Goal: Navigation & Orientation: Find specific page/section

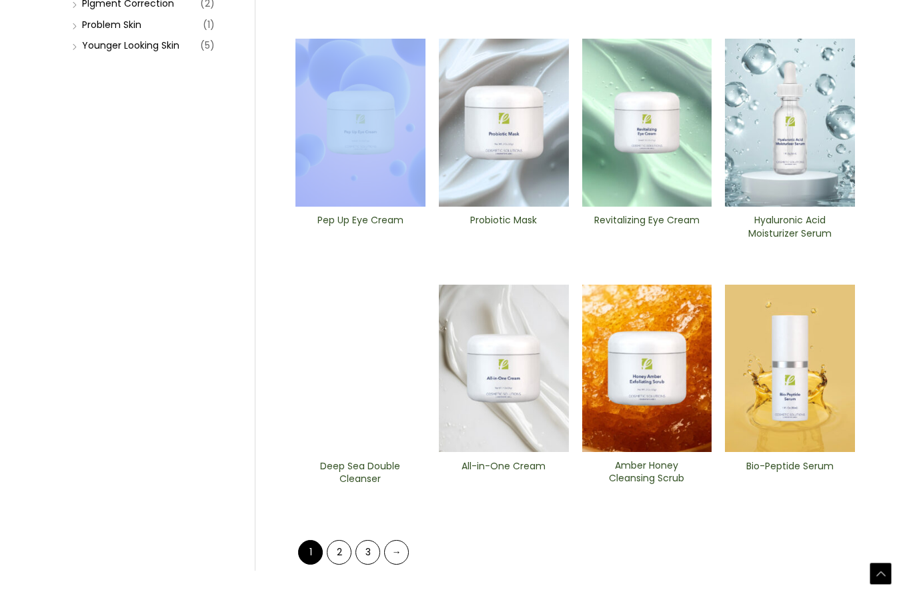
scroll to position [484, 0]
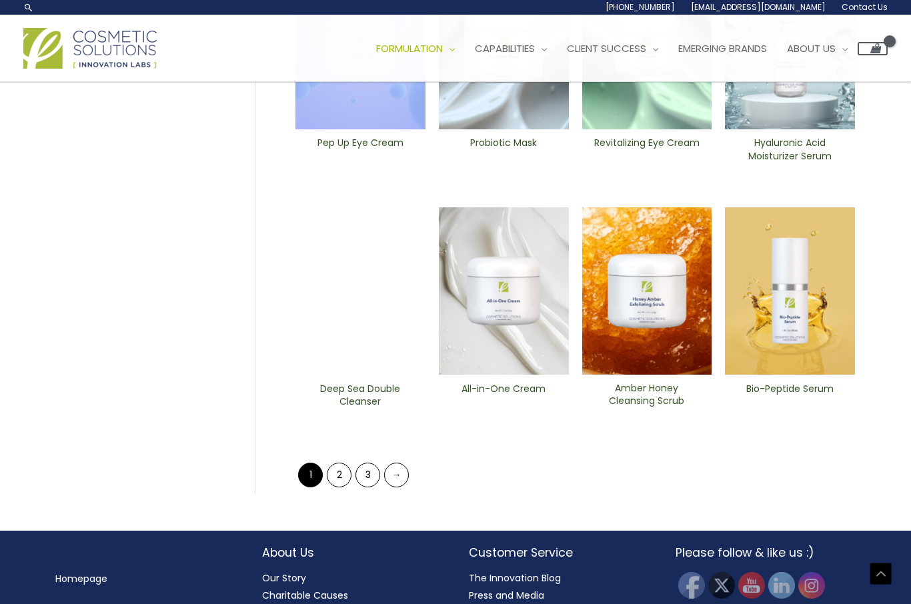
click at [334, 470] on link "2" at bounding box center [339, 475] width 25 height 25
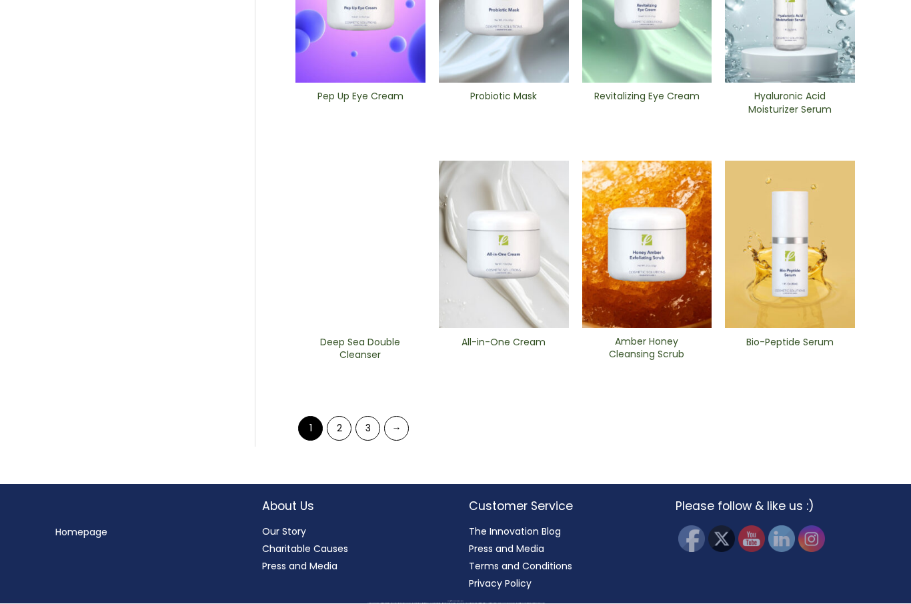
scroll to position [113, 0]
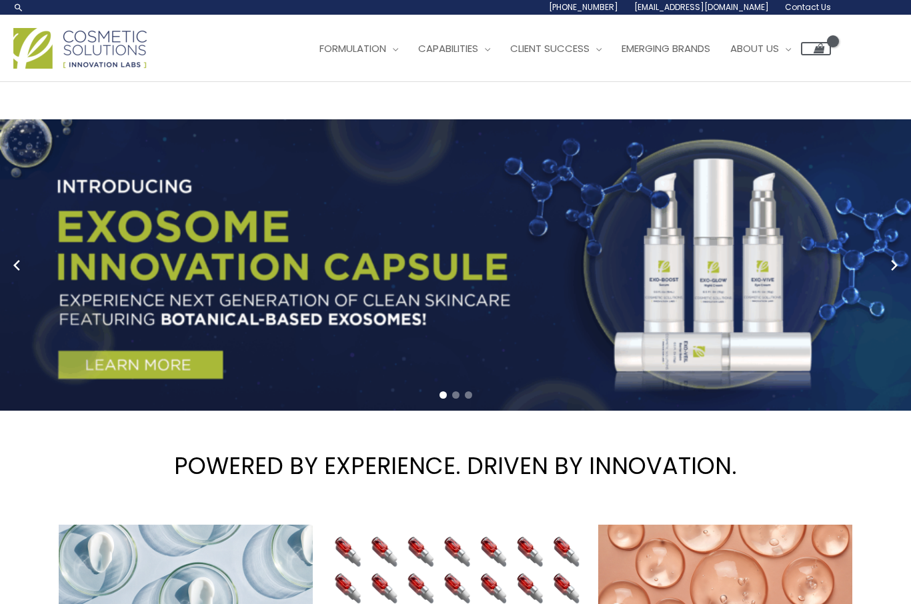
click at [93, 50] on img at bounding box center [79, 48] width 133 height 41
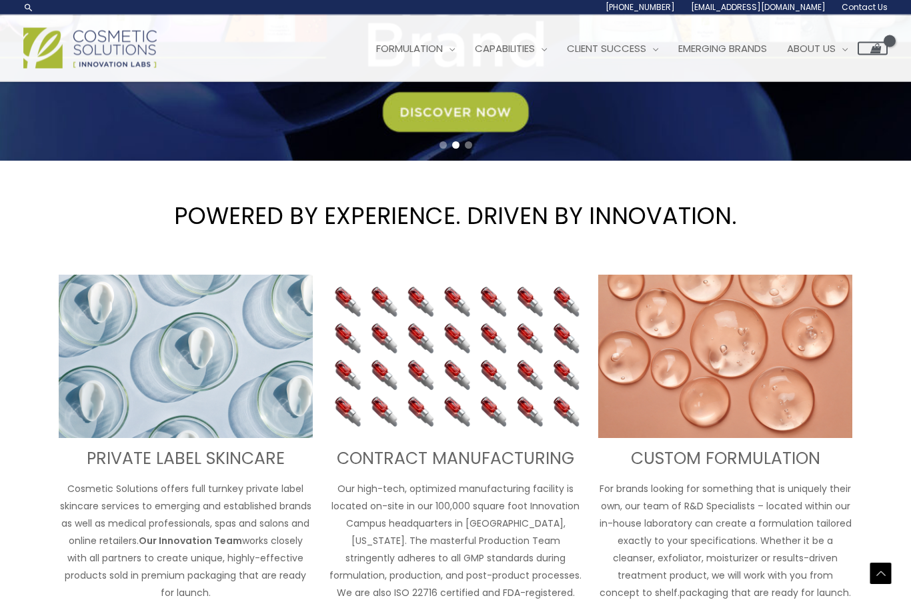
scroll to position [268, 0]
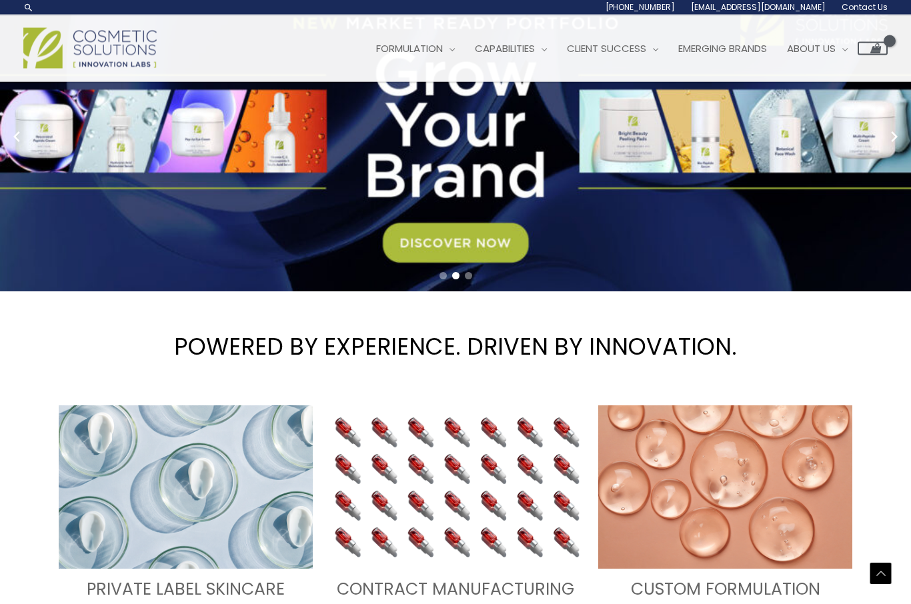
scroll to position [0, 0]
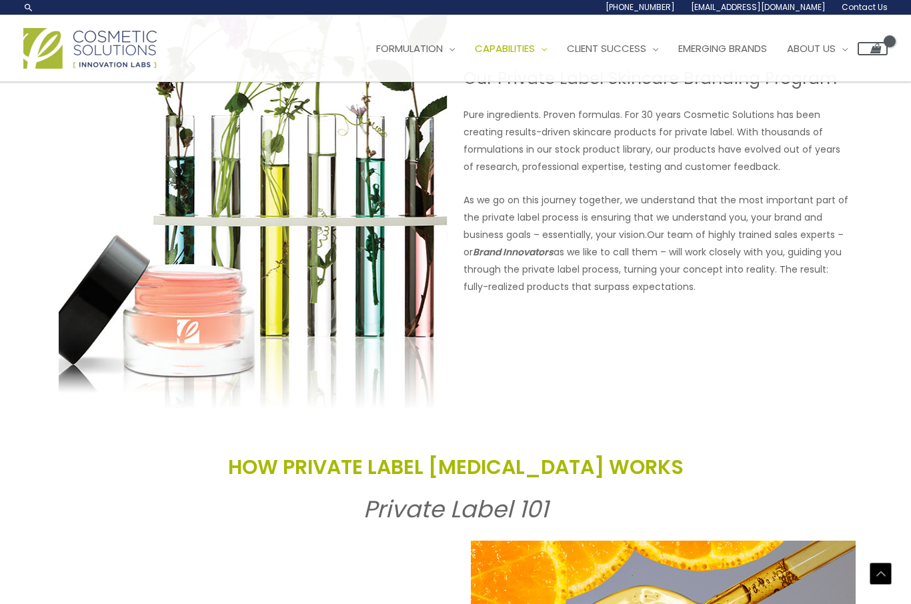
scroll to position [1058, 0]
